Goal: Download file/media

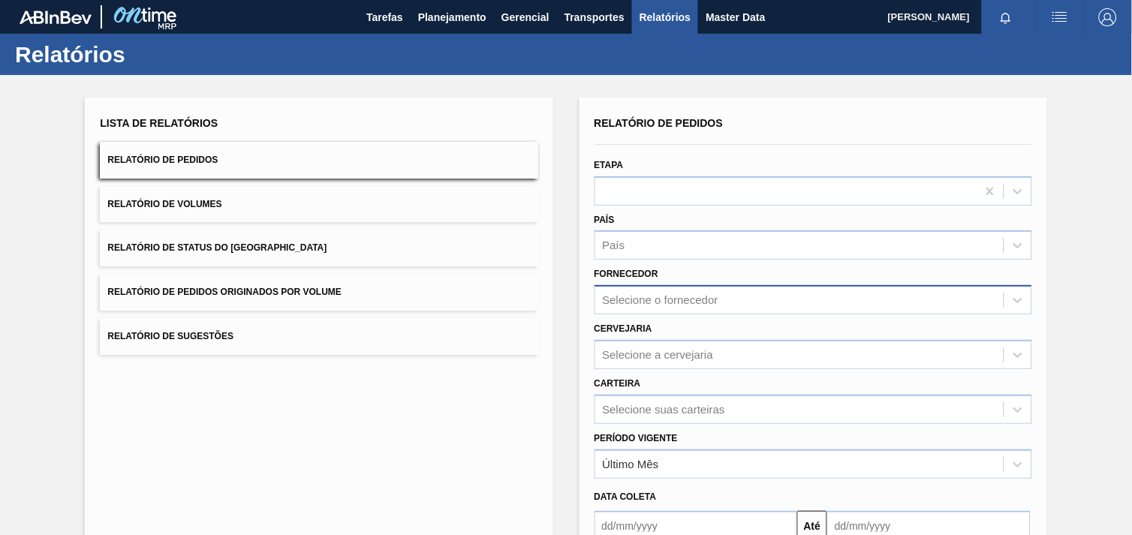
click at [729, 298] on div "Selecione o fornecedor" at bounding box center [799, 301] width 408 height 22
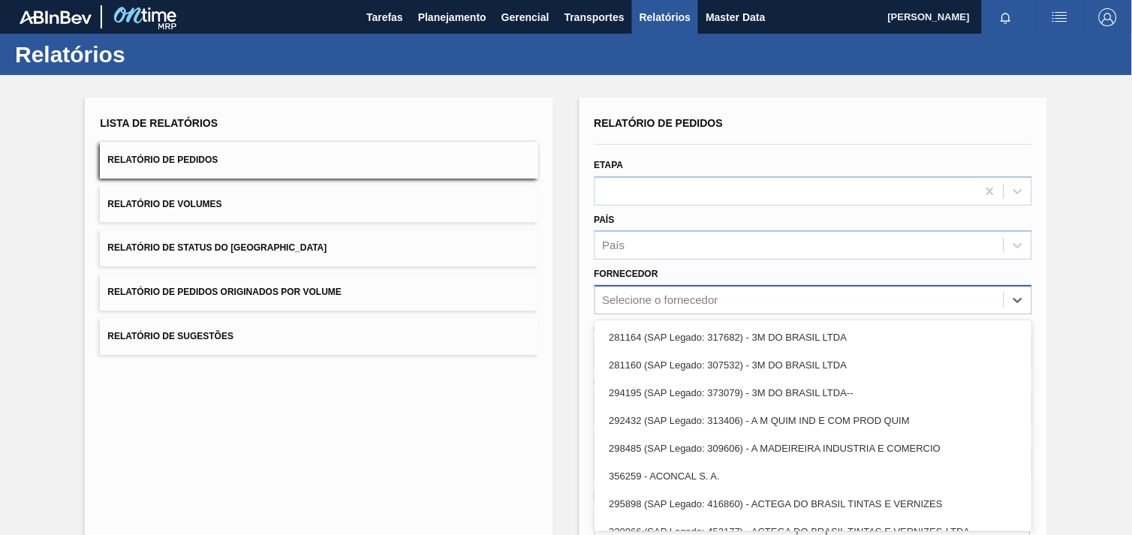
scroll to position [15, 0]
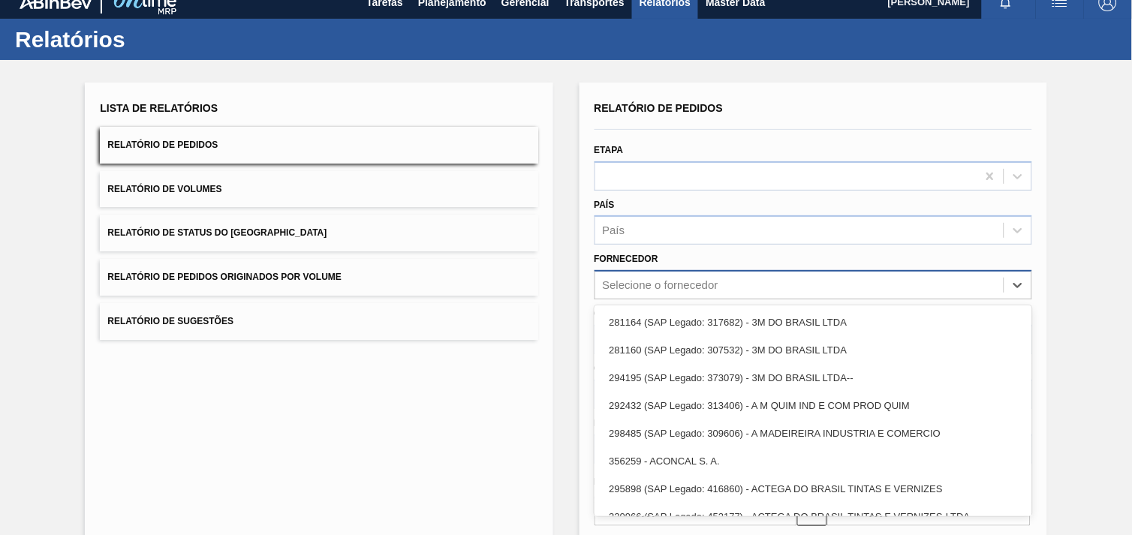
paste input "289877"
type input "289877"
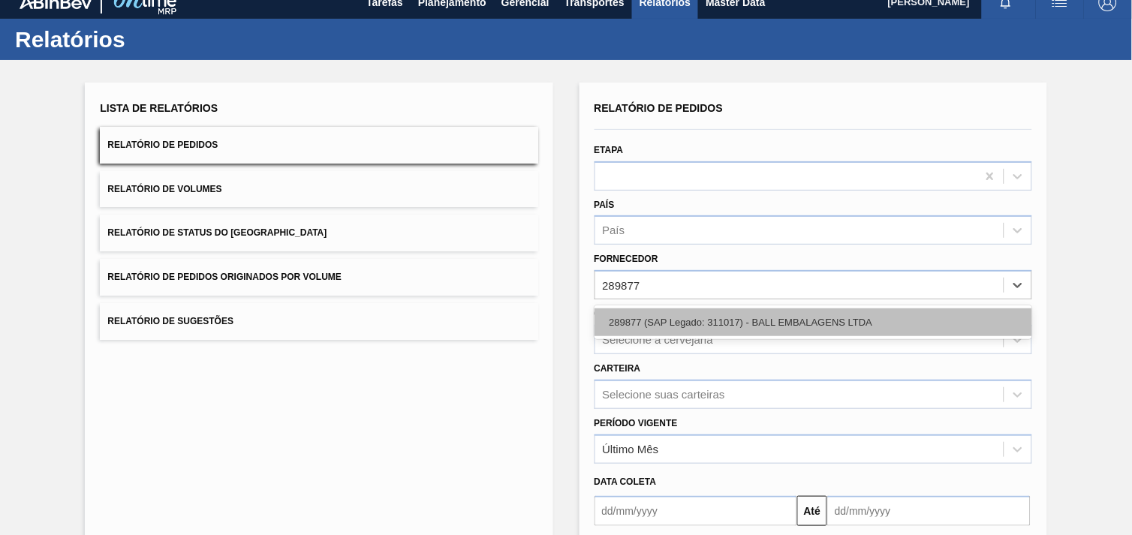
click at [737, 330] on div "289877 (SAP Legado: 311017) - BALL EMBALAGENS LTDA" at bounding box center [812, 322] width 437 height 28
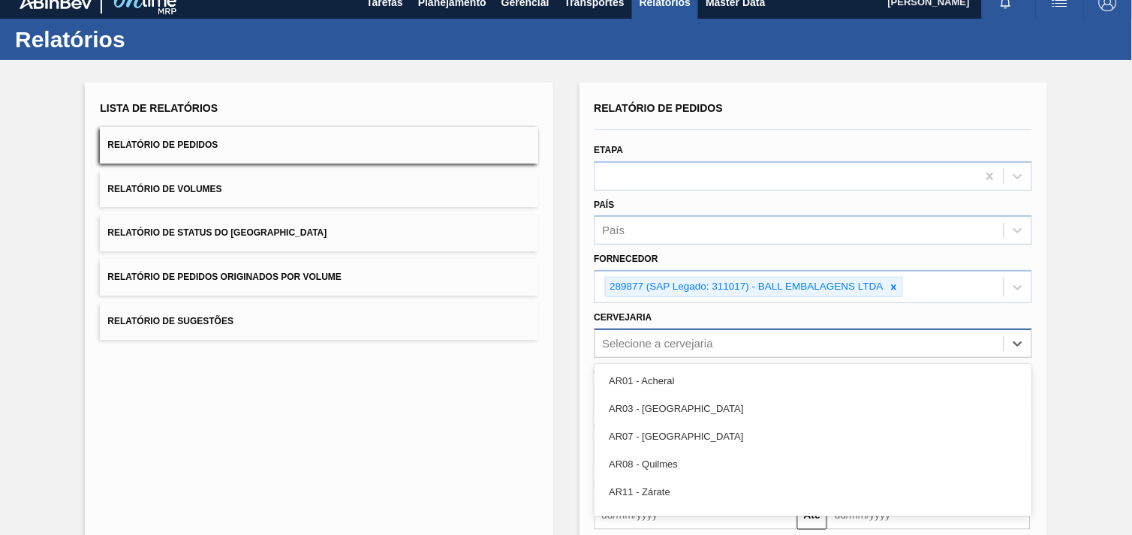
click at [724, 344] on div "option AR01 - Acheral focused, 1 of 92. 92 results available. Use Up and Down t…" at bounding box center [812, 343] width 437 height 29
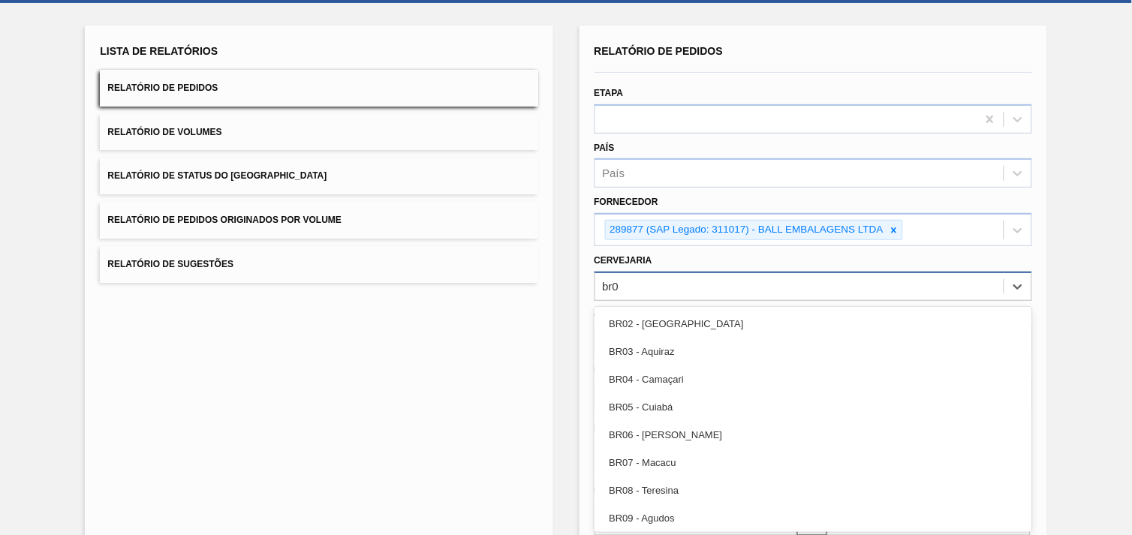
type input "br09"
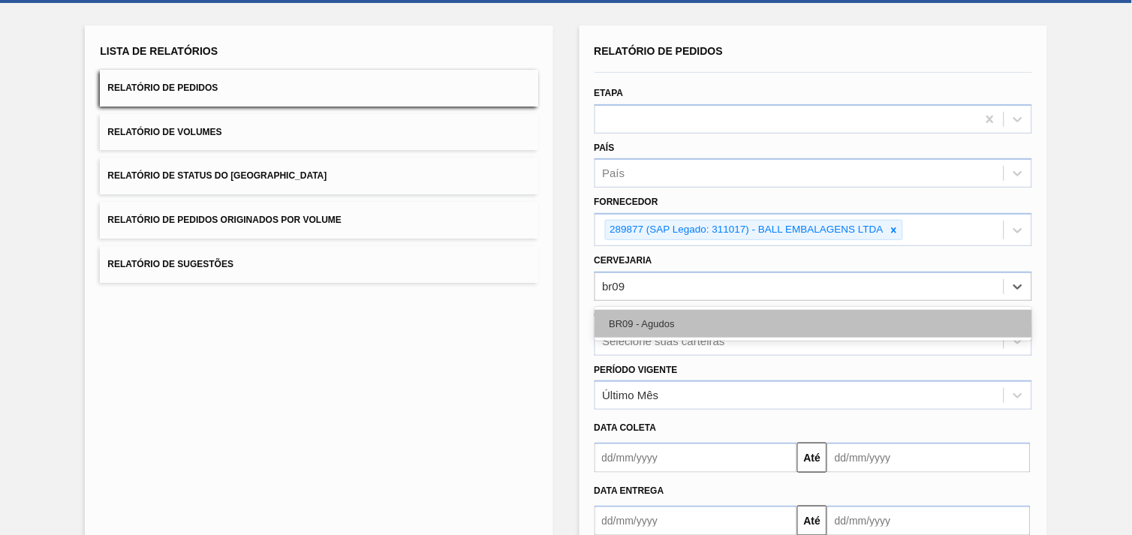
click at [723, 310] on div "BR09 - Agudos" at bounding box center [812, 324] width 437 height 28
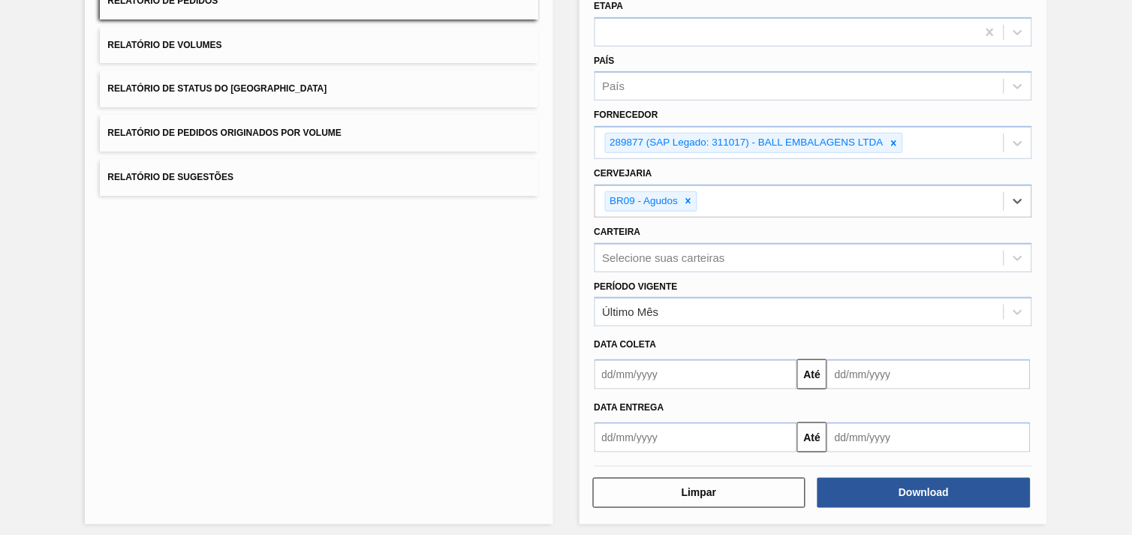
scroll to position [163, 0]
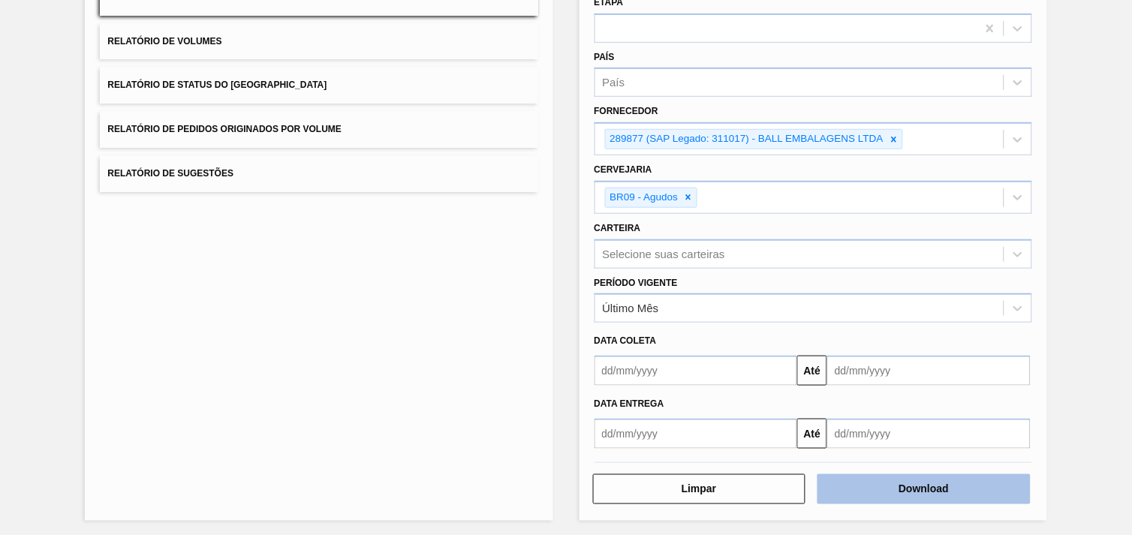
click at [882, 486] on button "Download" at bounding box center [923, 489] width 213 height 30
